Goal: Task Accomplishment & Management: Use online tool/utility

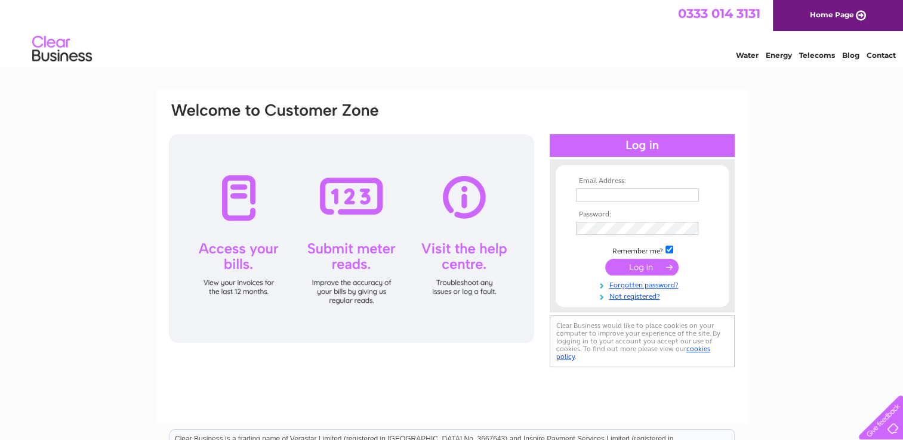
type input "su789@aol.com"
click at [637, 268] on input "submit" at bounding box center [641, 267] width 73 height 17
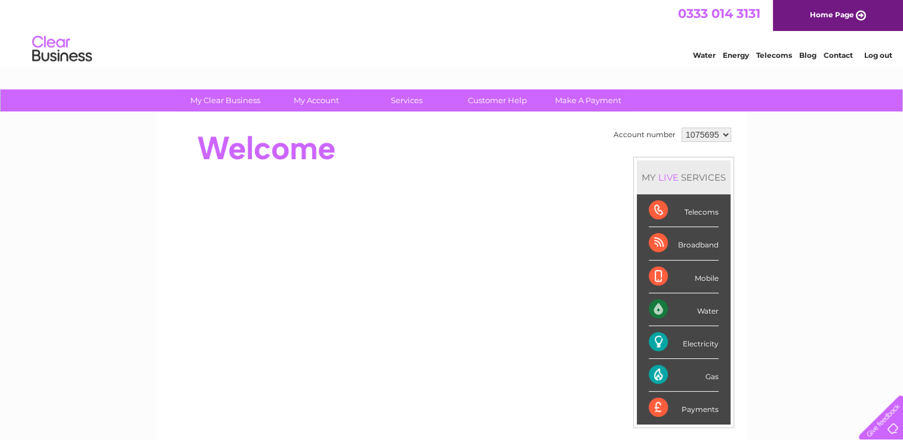
click at [637, 268] on li "Mobile" at bounding box center [684, 277] width 94 height 33
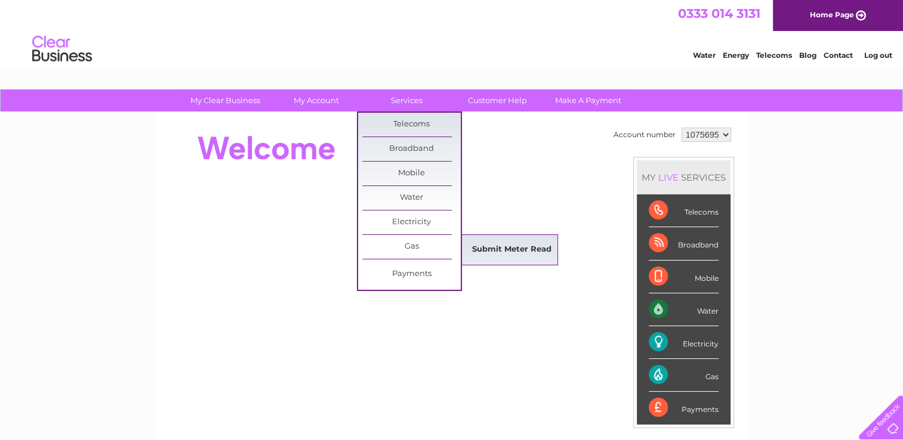
click at [496, 257] on link "Submit Meter Read" at bounding box center [511, 250] width 98 height 24
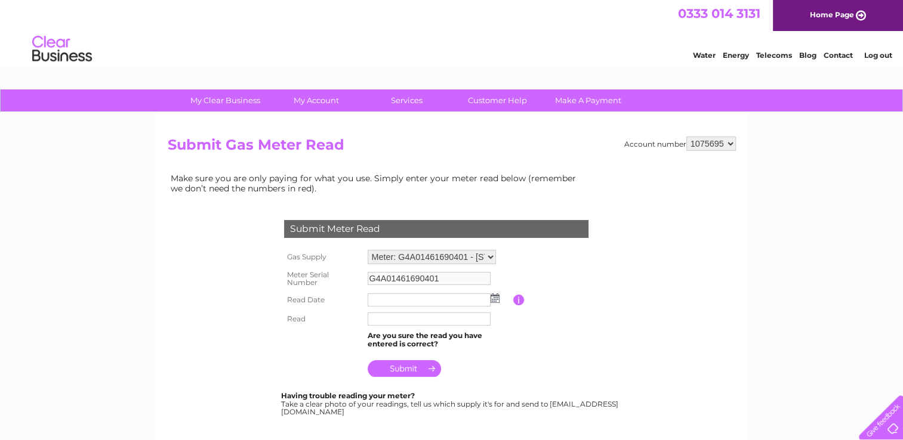
click at [494, 297] on img at bounding box center [494, 298] width 9 height 10
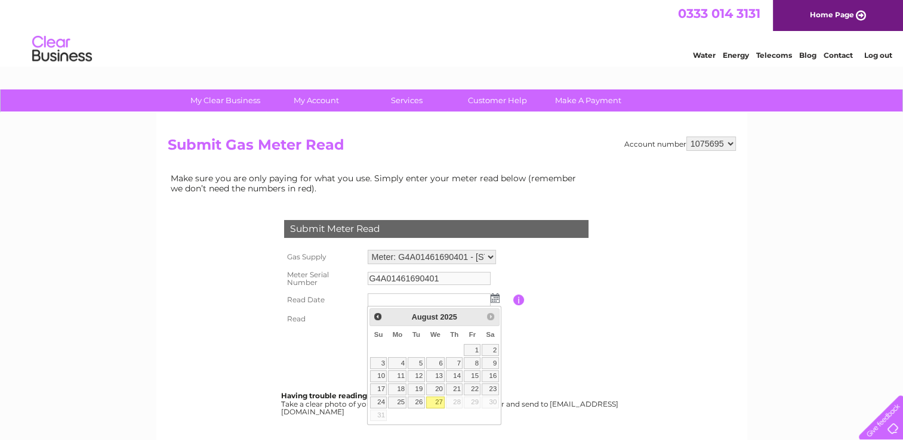
click at [439, 401] on link "27" at bounding box center [435, 403] width 19 height 12
type input "2025/08/27"
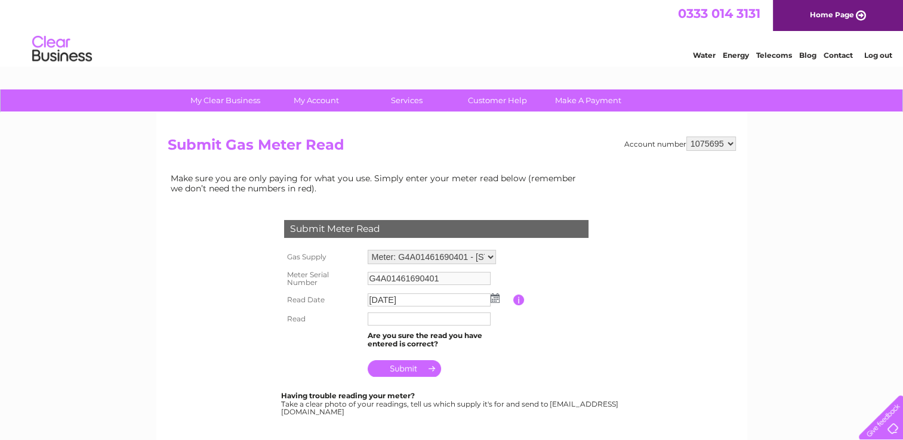
click at [399, 319] on input "text" at bounding box center [428, 319] width 123 height 13
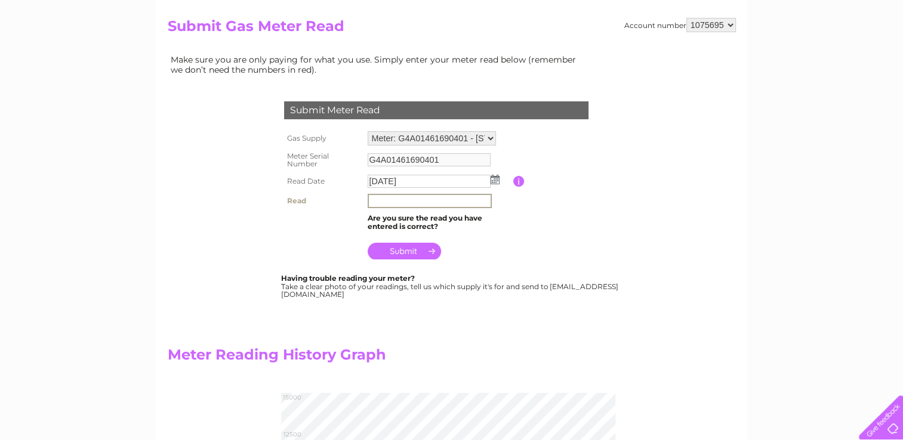
scroll to position [116, 0]
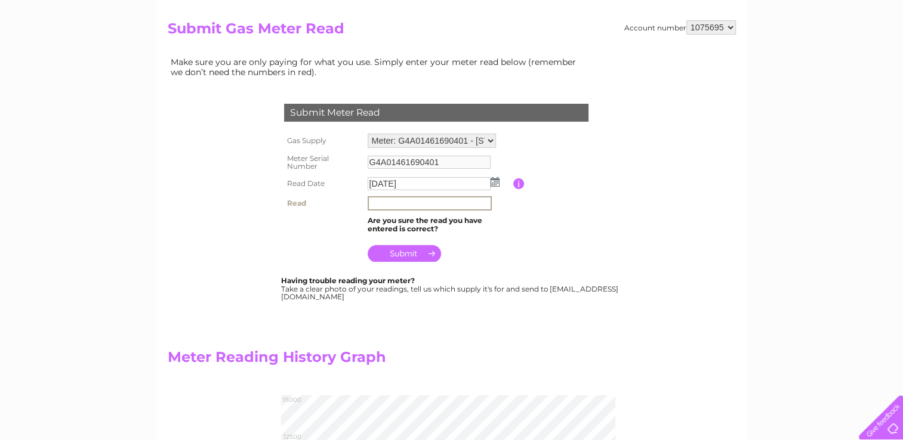
click at [396, 202] on input "text" at bounding box center [429, 203] width 124 height 14
type input "13979"
click at [403, 251] on input "submit" at bounding box center [403, 252] width 73 height 17
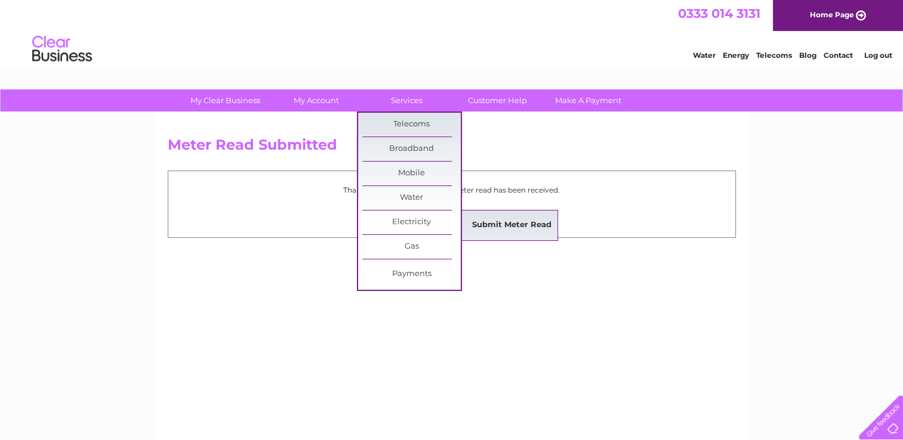
click at [474, 224] on link "Submit Meter Read" at bounding box center [511, 226] width 98 height 24
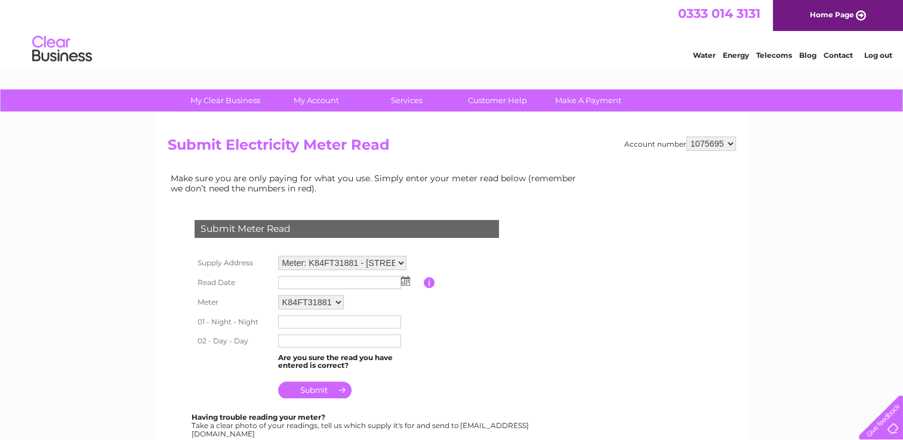
click at [406, 282] on img at bounding box center [405, 281] width 9 height 10
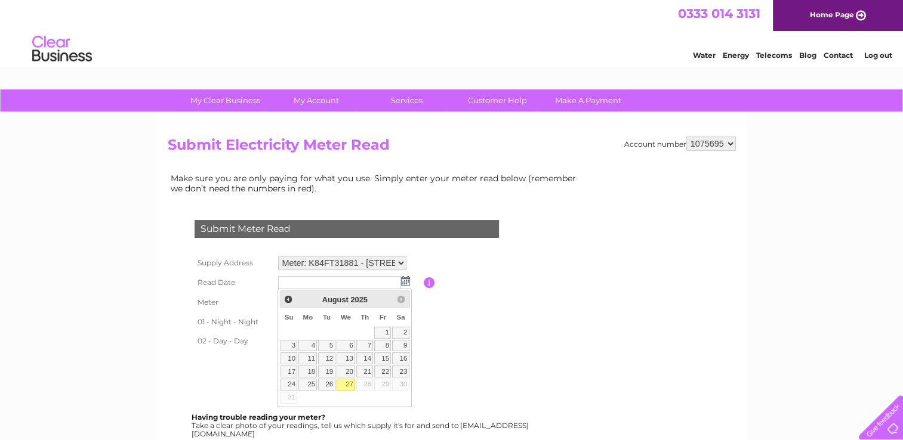
click at [348, 384] on link "27" at bounding box center [345, 385] width 19 height 12
type input "2025/08/27"
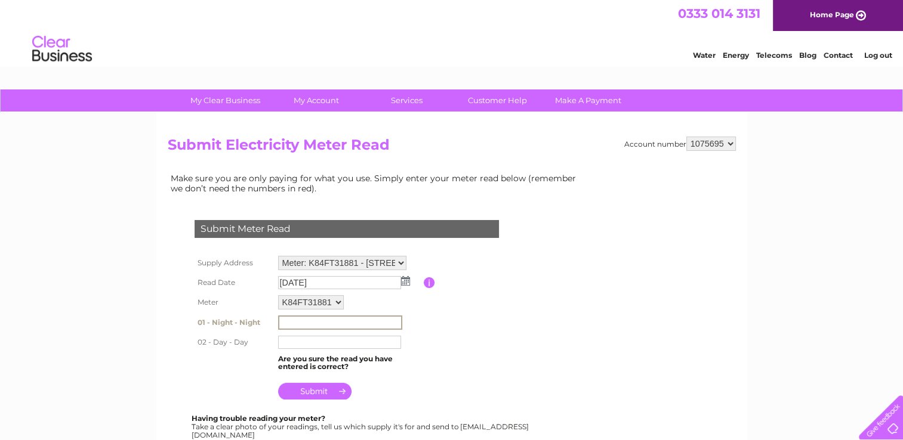
click at [307, 323] on input "text" at bounding box center [340, 323] width 124 height 14
type input "48250"
click at [302, 338] on input "text" at bounding box center [339, 342] width 123 height 13
type input "27495"
click at [306, 388] on input "submit" at bounding box center [314, 391] width 73 height 17
